Goal: Information Seeking & Learning: Learn about a topic

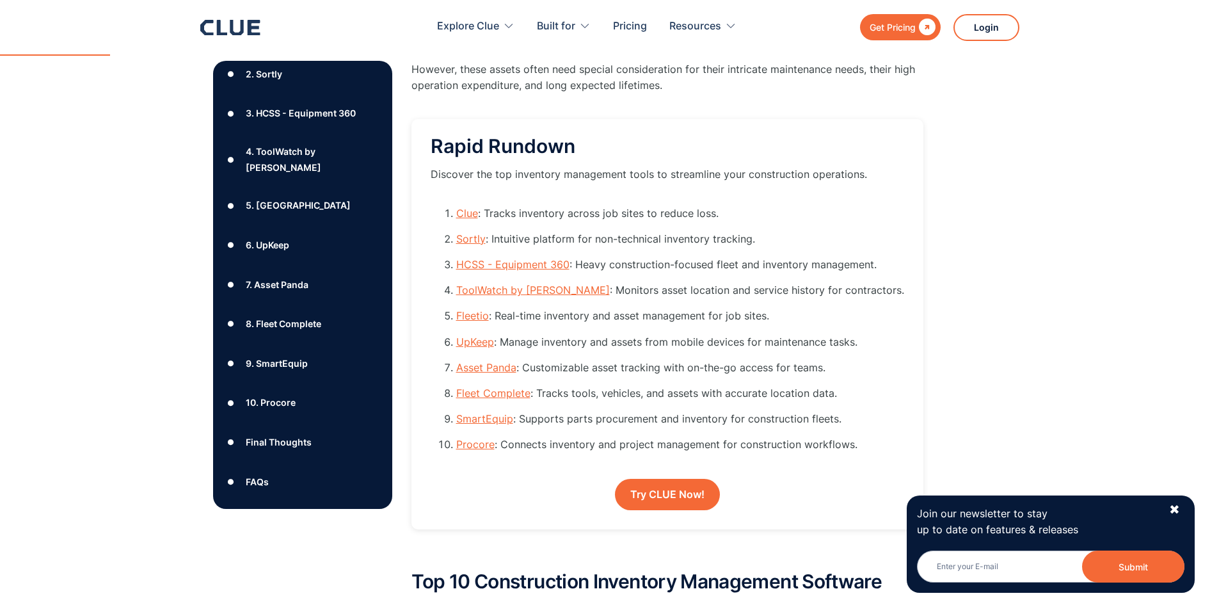
scroll to position [1215, 0]
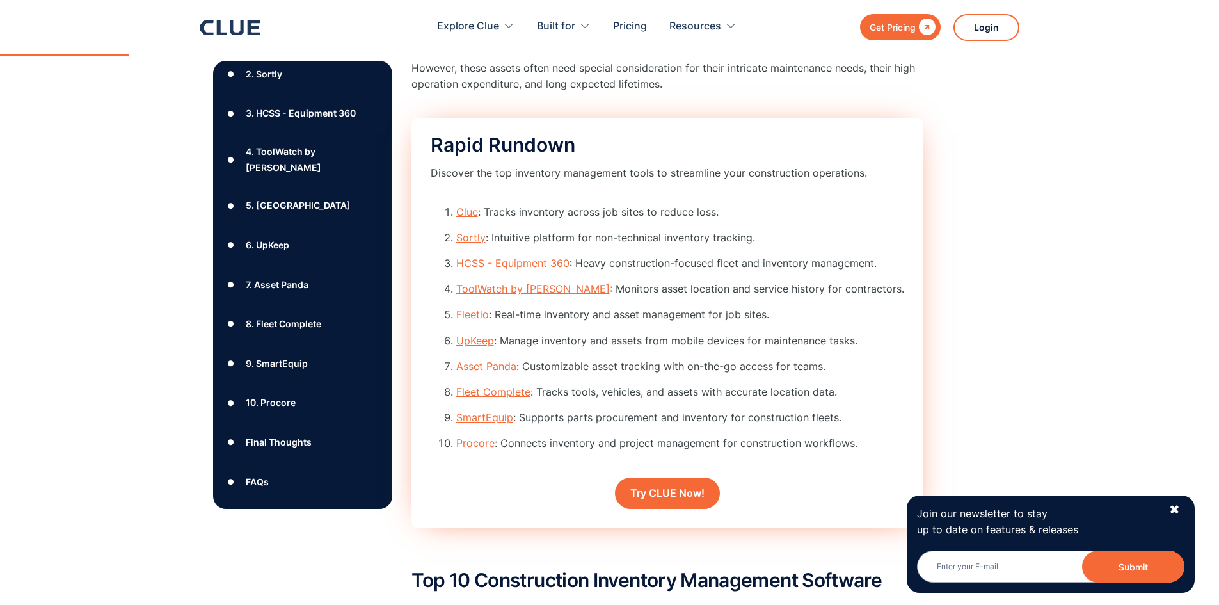
click at [473, 214] on link "Clue" at bounding box center [467, 211] width 22 height 13
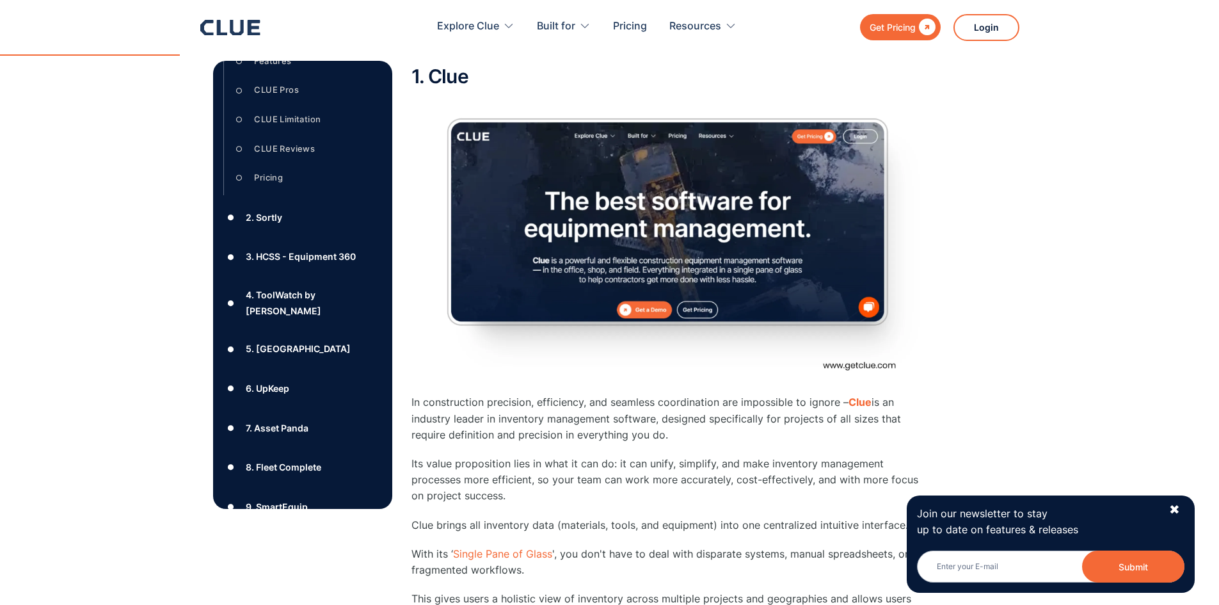
scroll to position [1793, 0]
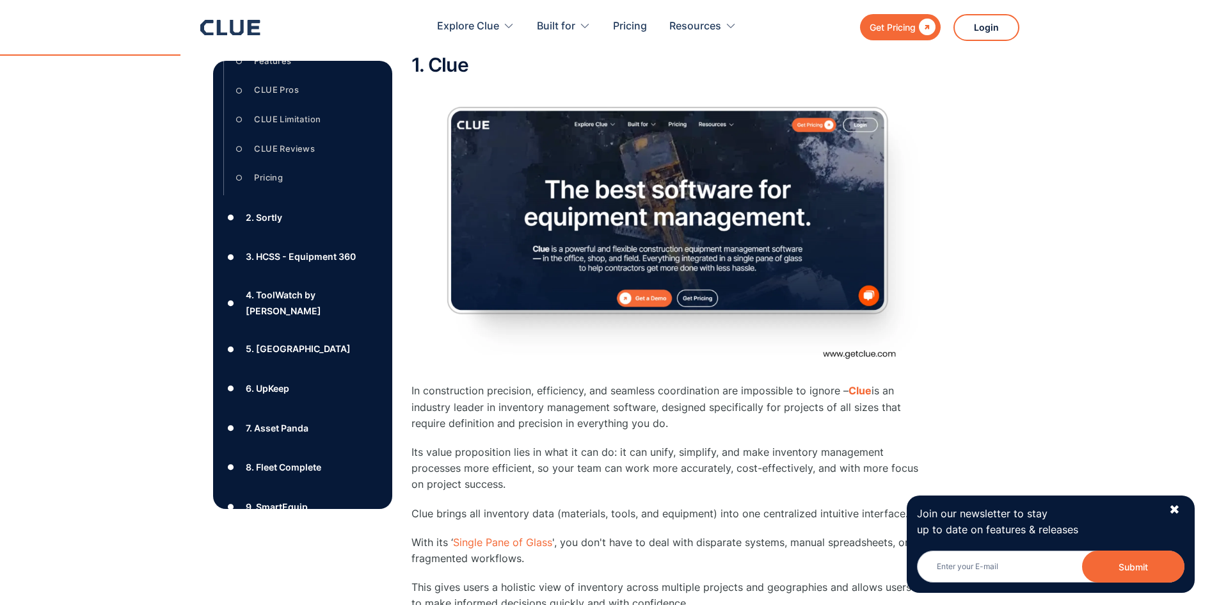
click at [439, 193] on img at bounding box center [667, 232] width 512 height 288
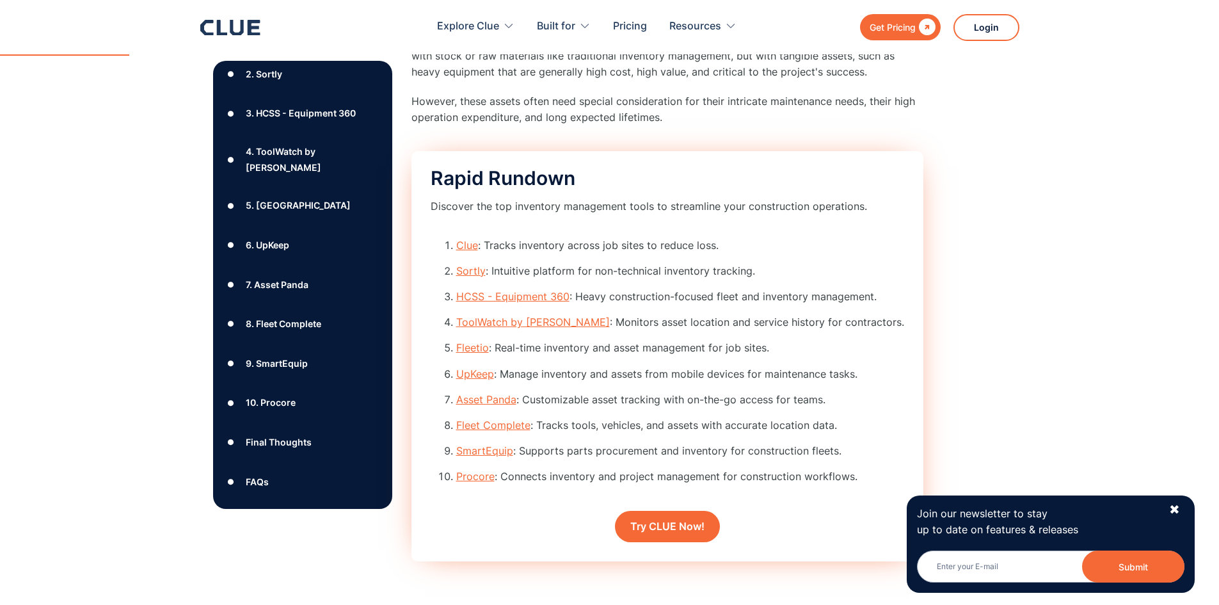
scroll to position [1153, 0]
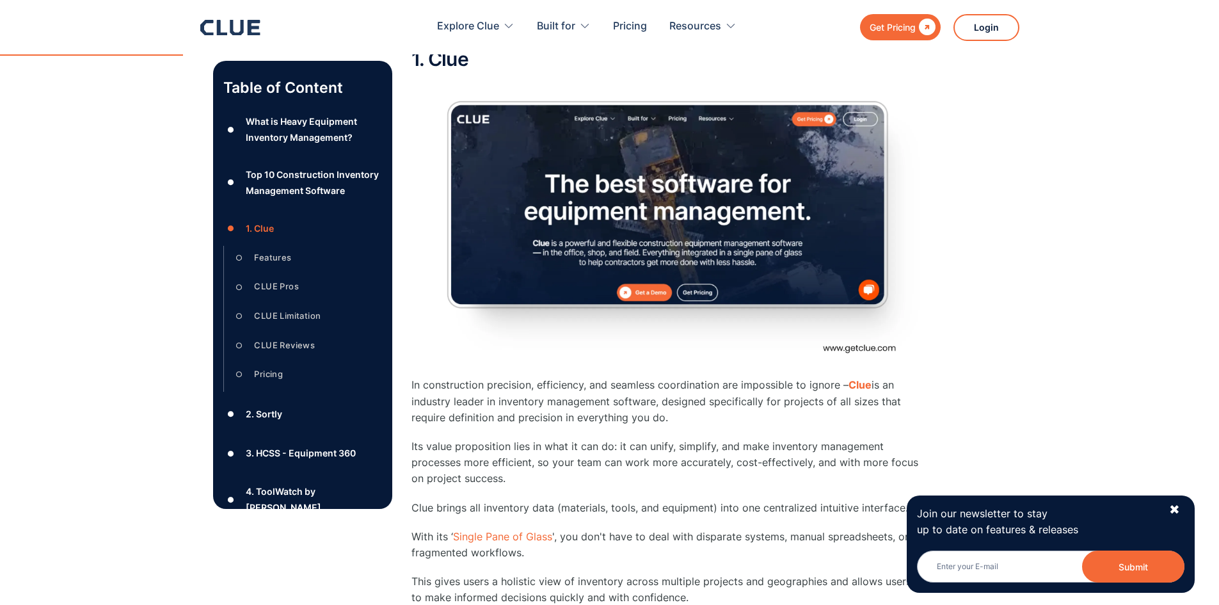
scroll to position [1830, 0]
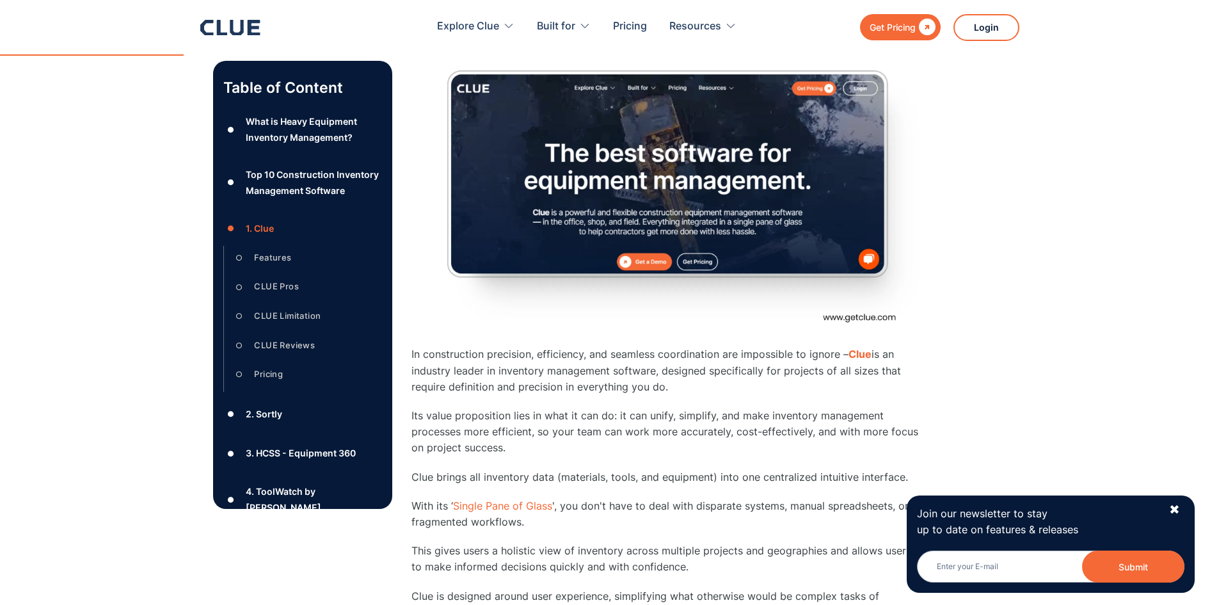
click at [281, 265] on div "Features" at bounding box center [272, 257] width 37 height 16
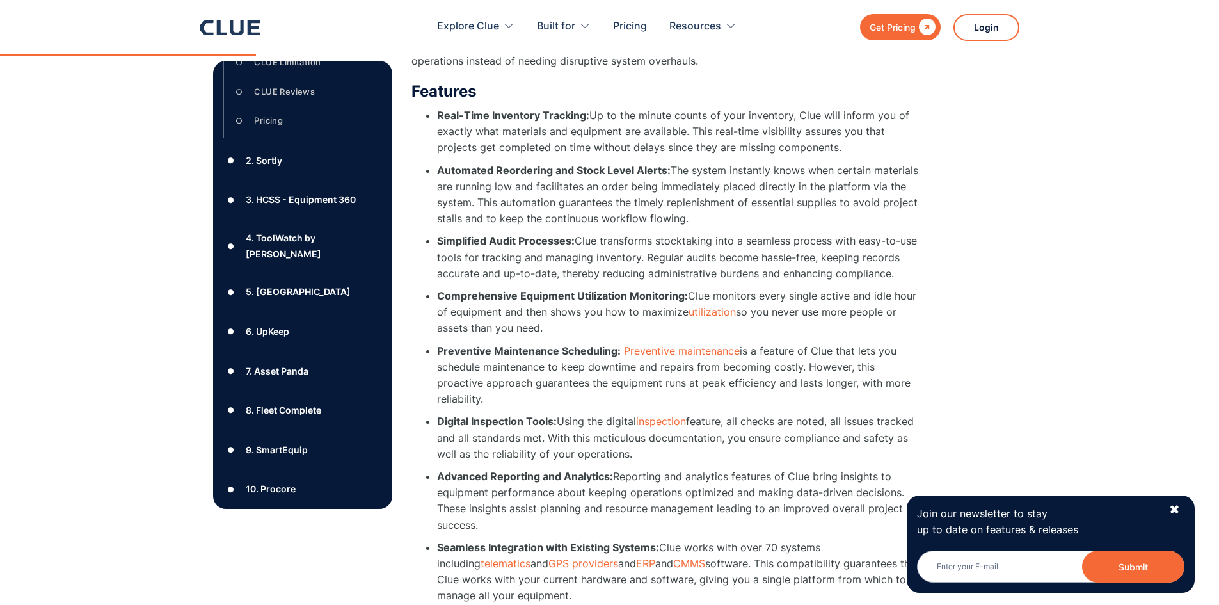
scroll to position [256, 0]
click at [273, 291] on div "5. [GEOGRAPHIC_DATA]" at bounding box center [298, 289] width 105 height 16
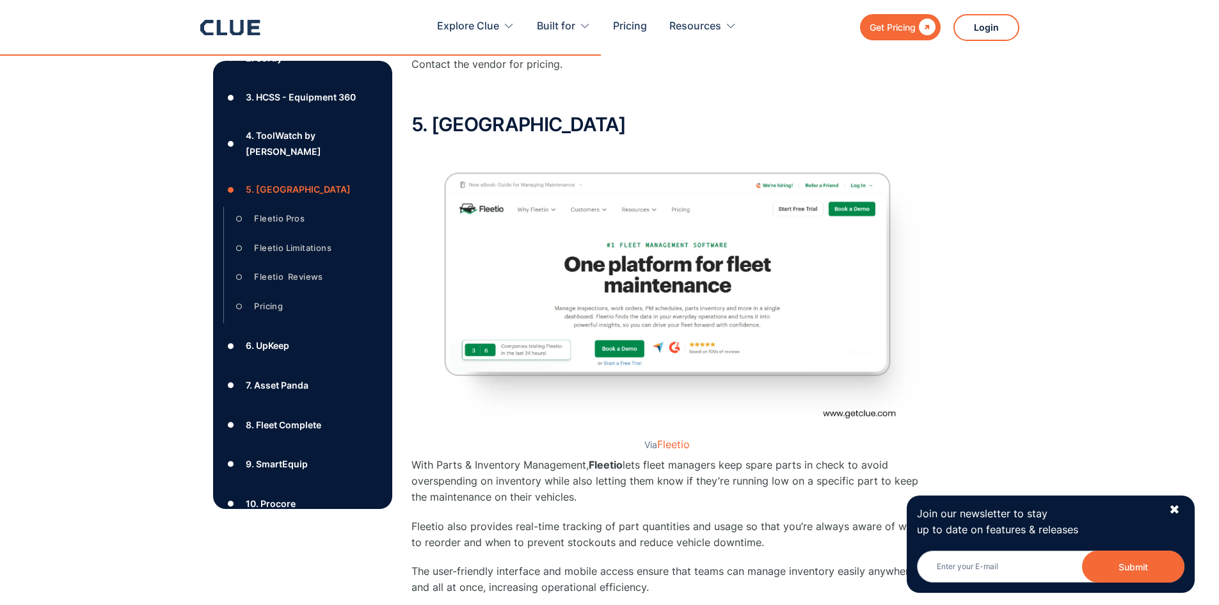
scroll to position [274, 0]
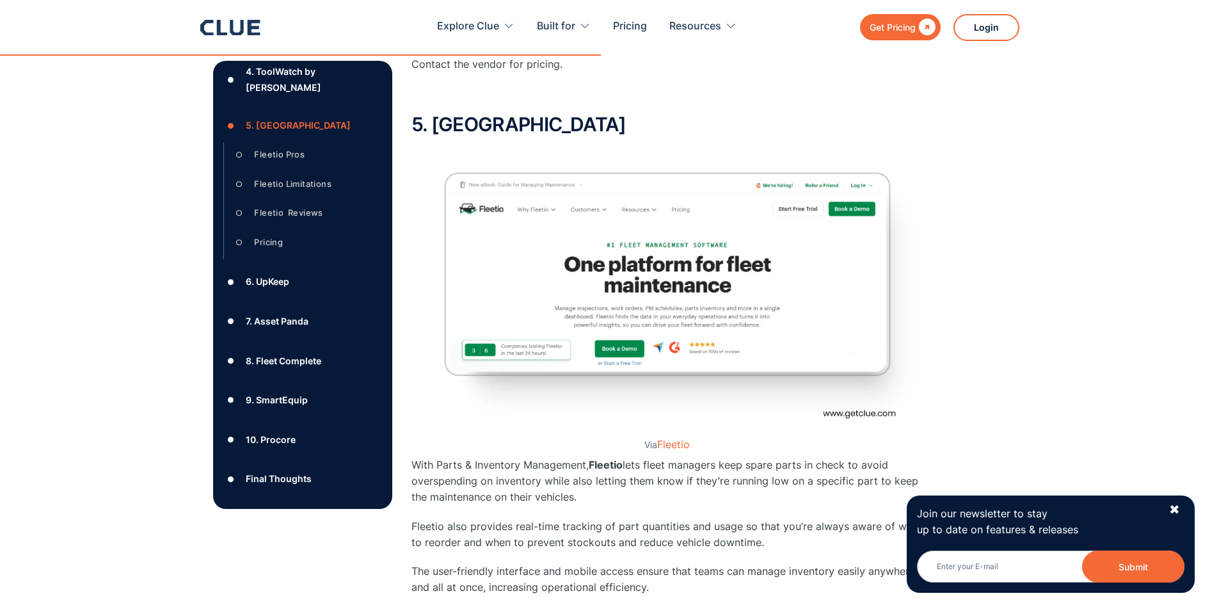
click at [283, 285] on div "6. UpKeep" at bounding box center [268, 281] width 44 height 16
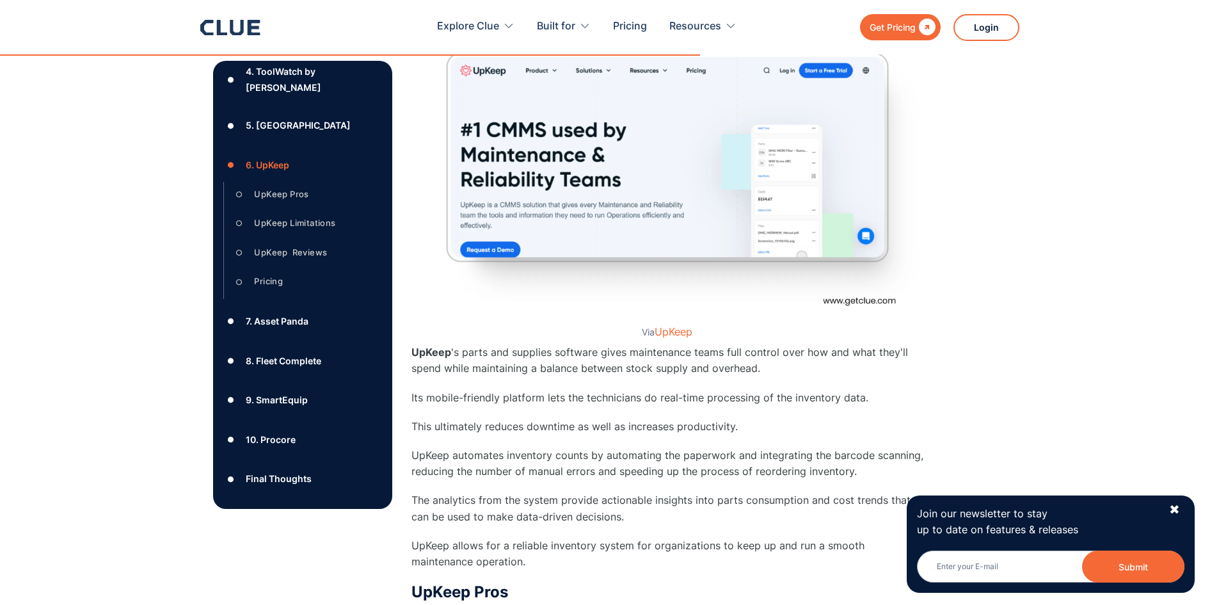
scroll to position [7617, 0]
click at [289, 324] on div "7. Asset Panda" at bounding box center [277, 321] width 63 height 16
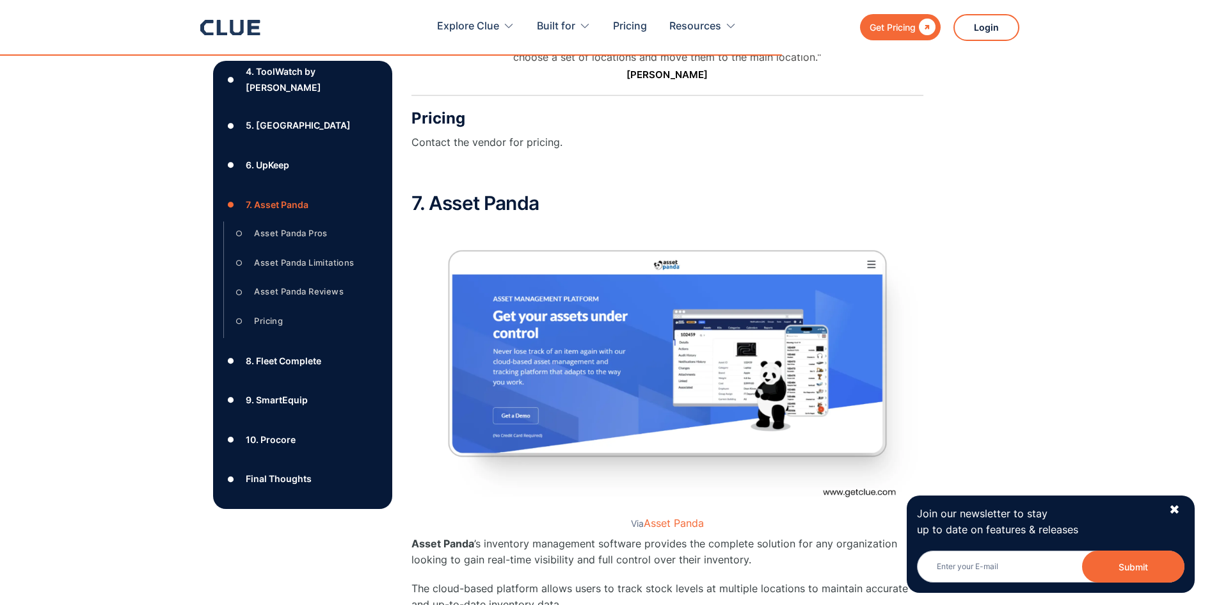
scroll to position [313, 0]
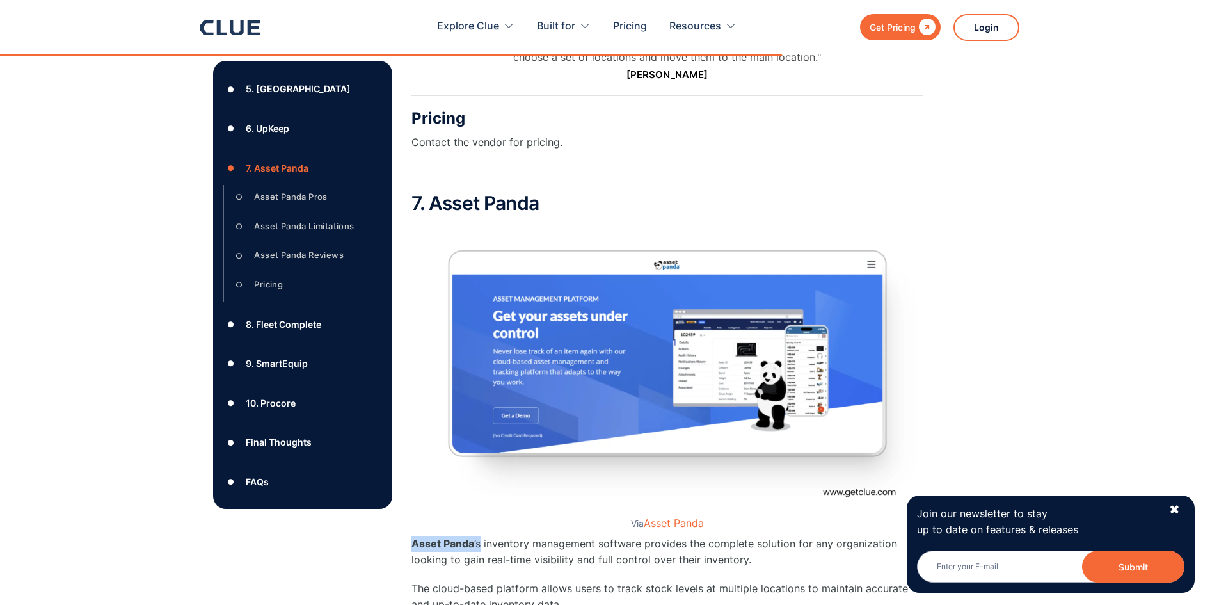
drag, startPoint x: 481, startPoint y: 496, endPoint x: 411, endPoint y: 497, distance: 69.7
click at [411, 535] on p "Asset Panda ’s inventory management software provides the complete solution for…" at bounding box center [667, 551] width 512 height 32
click at [259, 322] on div "8. Fleet Complete" at bounding box center [283, 324] width 75 height 16
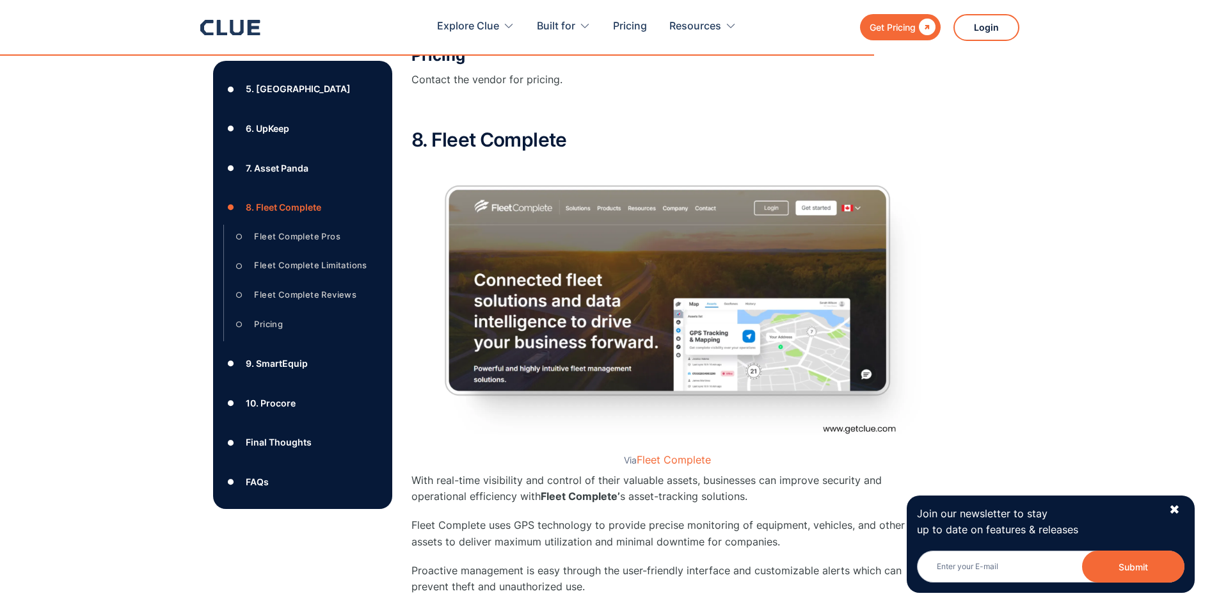
scroll to position [9536, 0]
click at [269, 368] on div "9. SmartEquip" at bounding box center [277, 363] width 62 height 16
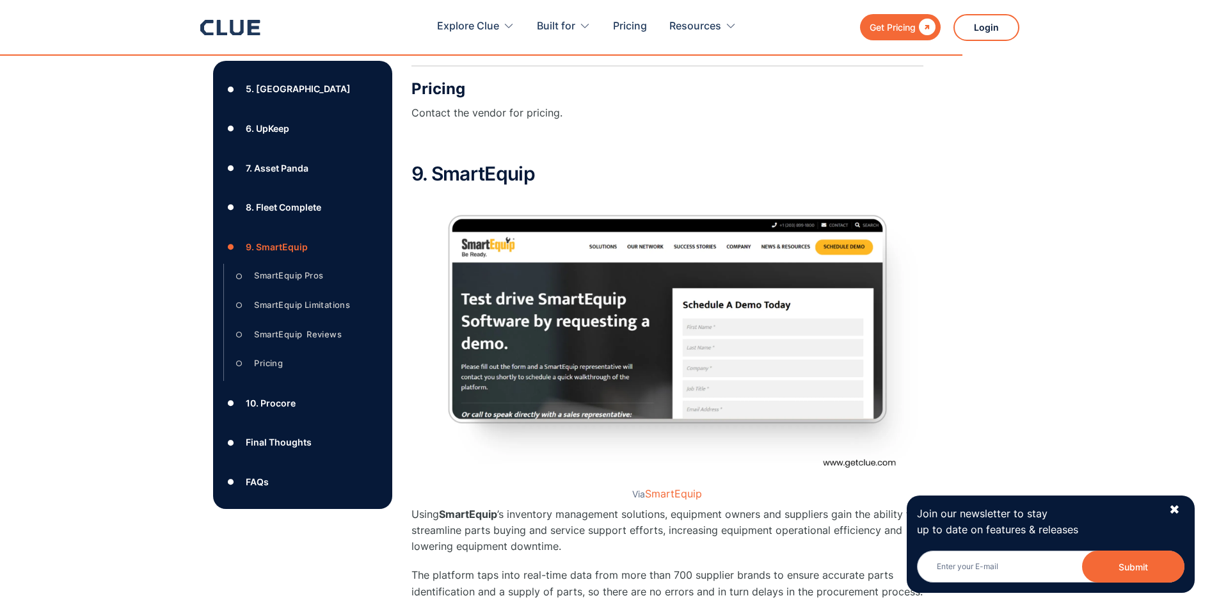
scroll to position [10524, 0]
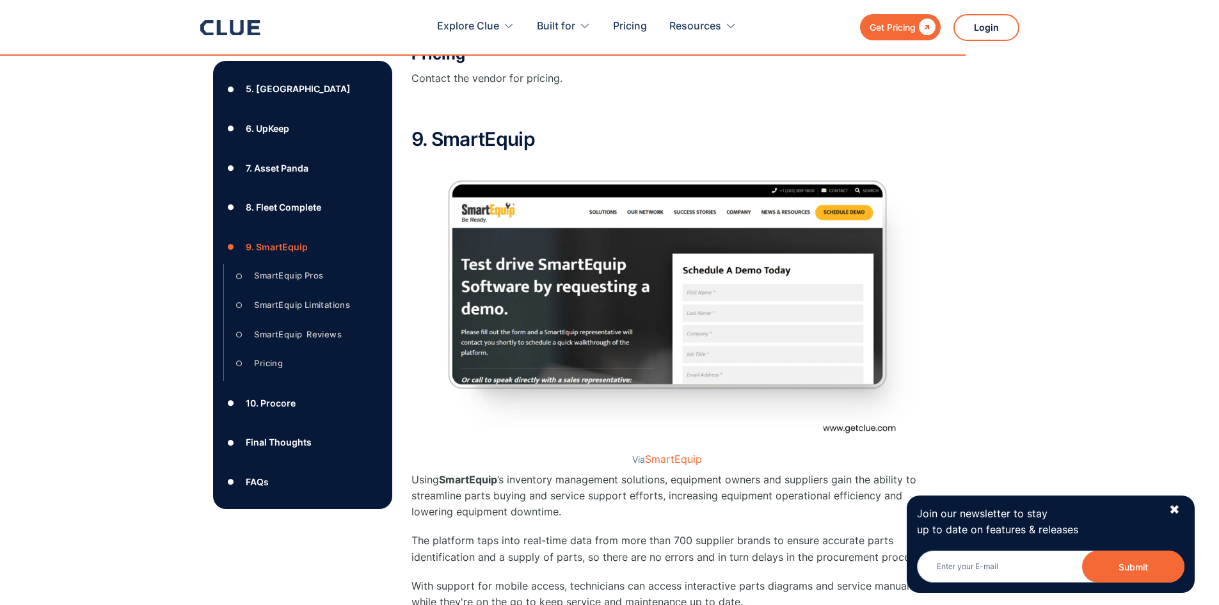
click at [269, 402] on div "10. Procore" at bounding box center [271, 403] width 50 height 16
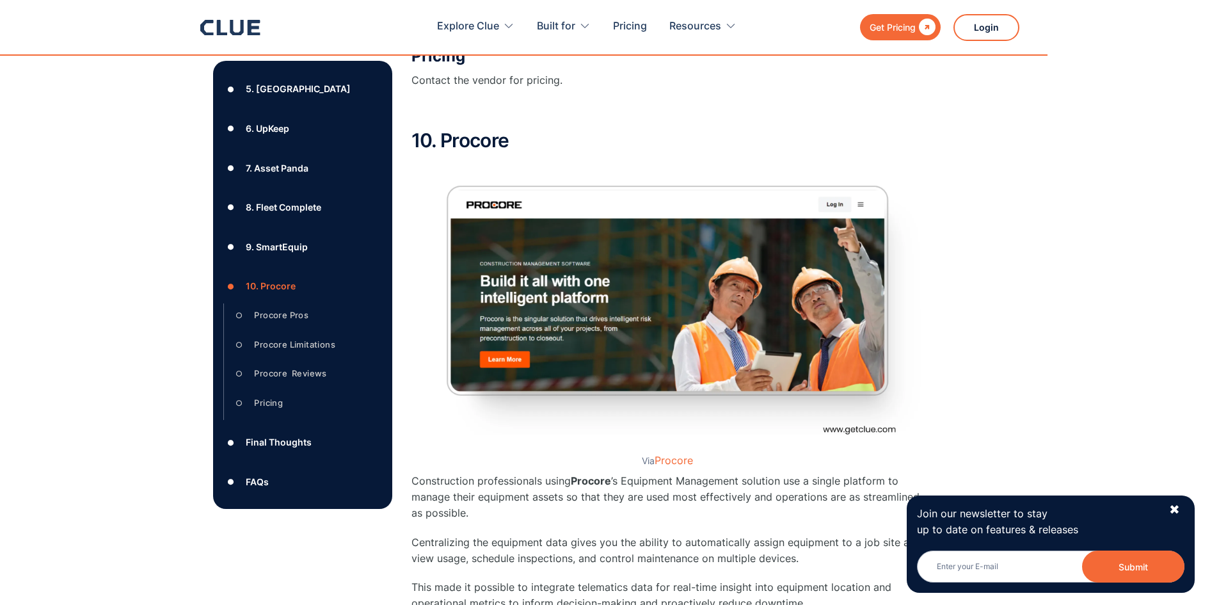
scroll to position [11435, 0]
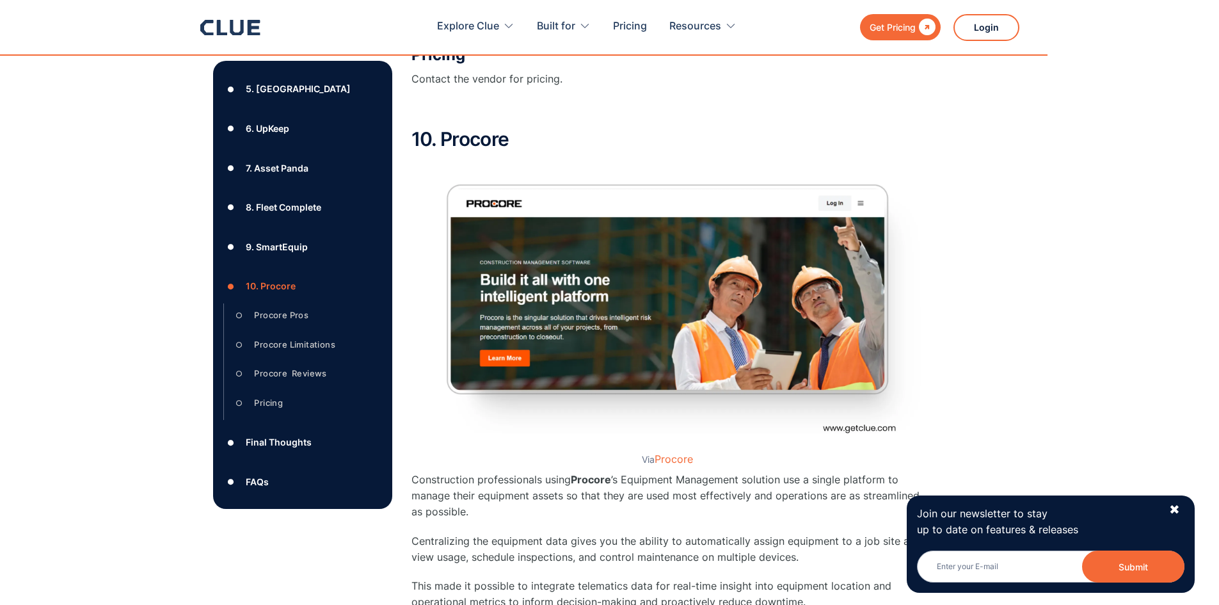
click at [276, 445] on div "Final Thoughts" at bounding box center [279, 442] width 66 height 16
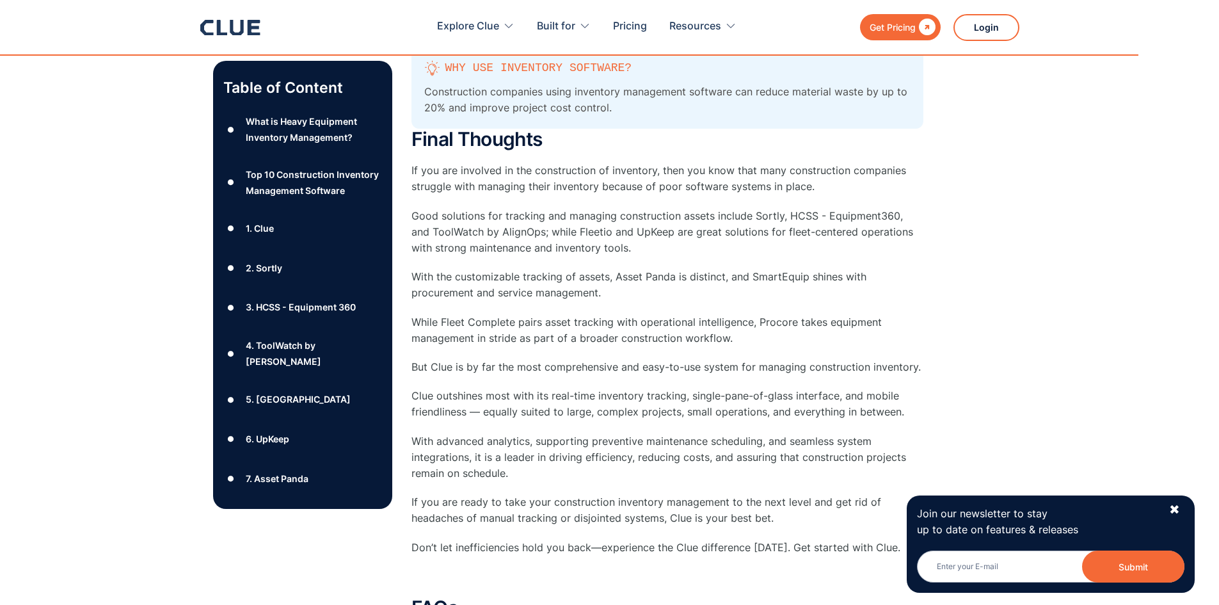
click at [265, 236] on div "1. Clue" at bounding box center [260, 228] width 28 height 16
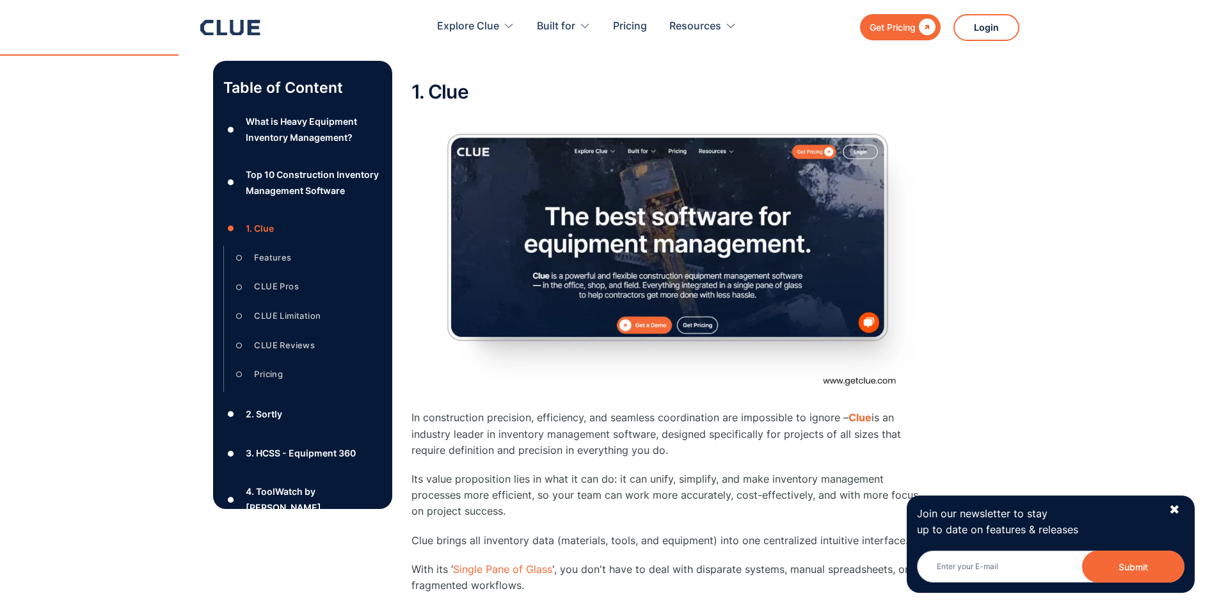
scroll to position [1766, 0]
